Goal: Task Accomplishment & Management: Use online tool/utility

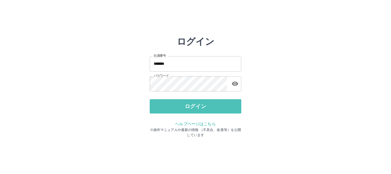
click at [165, 104] on button "ログイン" at bounding box center [196, 106] width 92 height 14
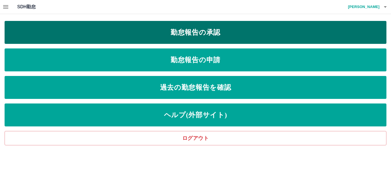
click at [212, 27] on link "勤怠報告の承認" at bounding box center [196, 32] width 382 height 23
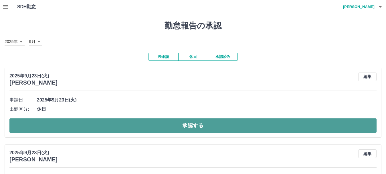
click at [167, 124] on button "承認する" at bounding box center [192, 125] width 367 height 14
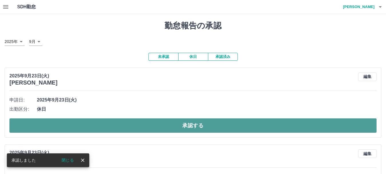
click at [169, 123] on button "承認する" at bounding box center [192, 125] width 367 height 14
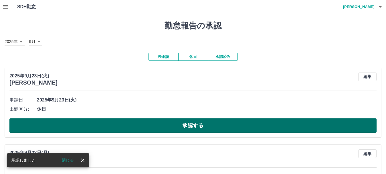
click at [169, 122] on button "承認する" at bounding box center [192, 125] width 367 height 14
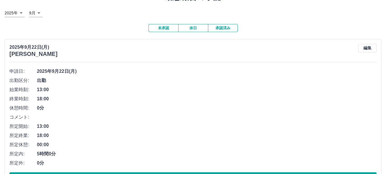
scroll to position [57, 0]
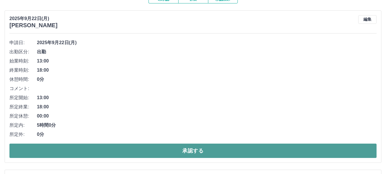
click at [170, 148] on button "承認する" at bounding box center [192, 150] width 367 height 14
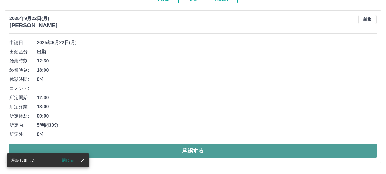
click at [171, 148] on button "承認する" at bounding box center [192, 150] width 367 height 14
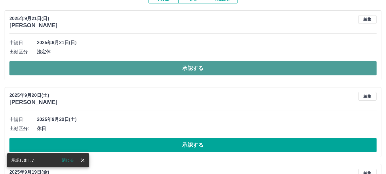
click at [174, 69] on button "承認する" at bounding box center [192, 68] width 367 height 14
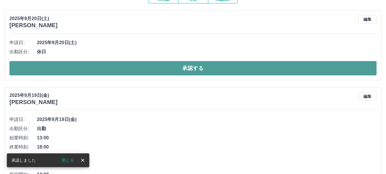
click at [176, 65] on button "承認する" at bounding box center [192, 68] width 367 height 14
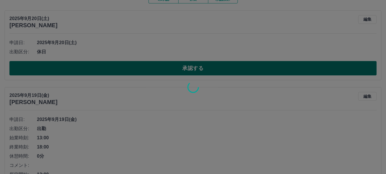
scroll to position [54, 0]
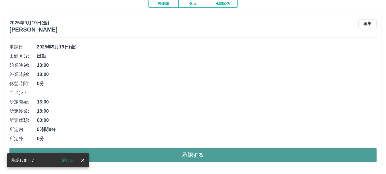
click at [181, 153] on button "承認する" at bounding box center [192, 155] width 367 height 14
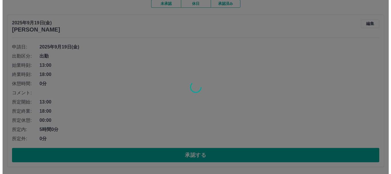
scroll to position [0, 0]
